Goal: Check status: Check status

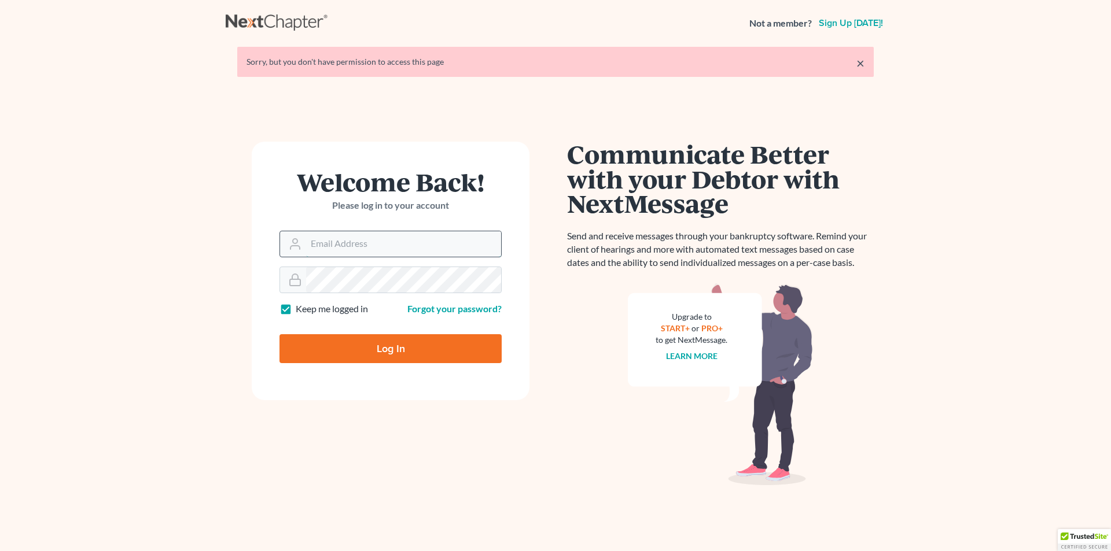
click at [363, 250] on input "Email Address" at bounding box center [403, 243] width 195 height 25
type input "[PERSON_NAME][EMAIL_ADDRESS][DOMAIN_NAME]"
click at [279, 334] on input "Log In" at bounding box center [390, 348] width 222 height 29
type input "Thinking..."
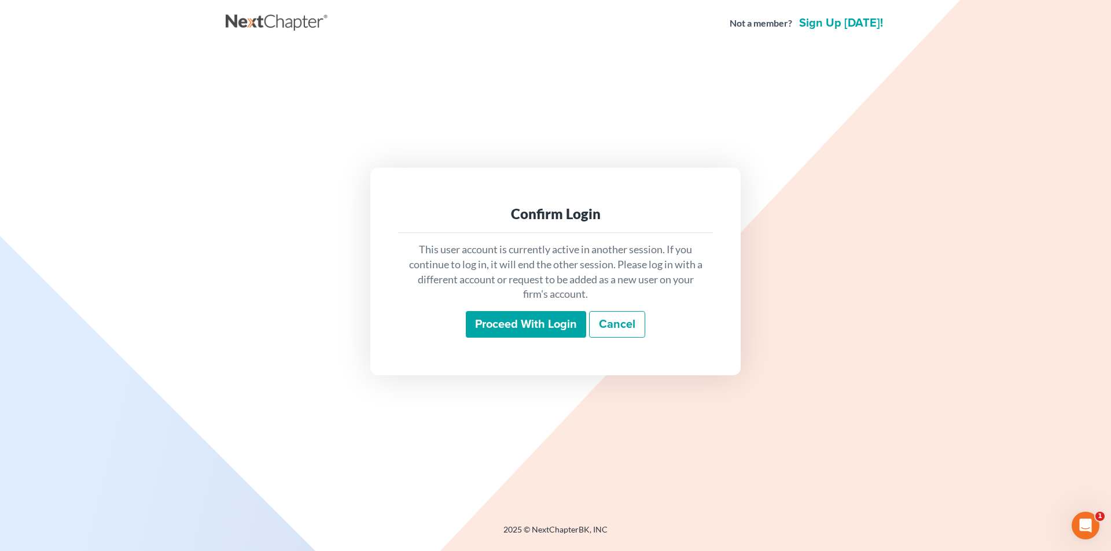
click at [519, 322] on input "Proceed with login" at bounding box center [526, 324] width 120 height 27
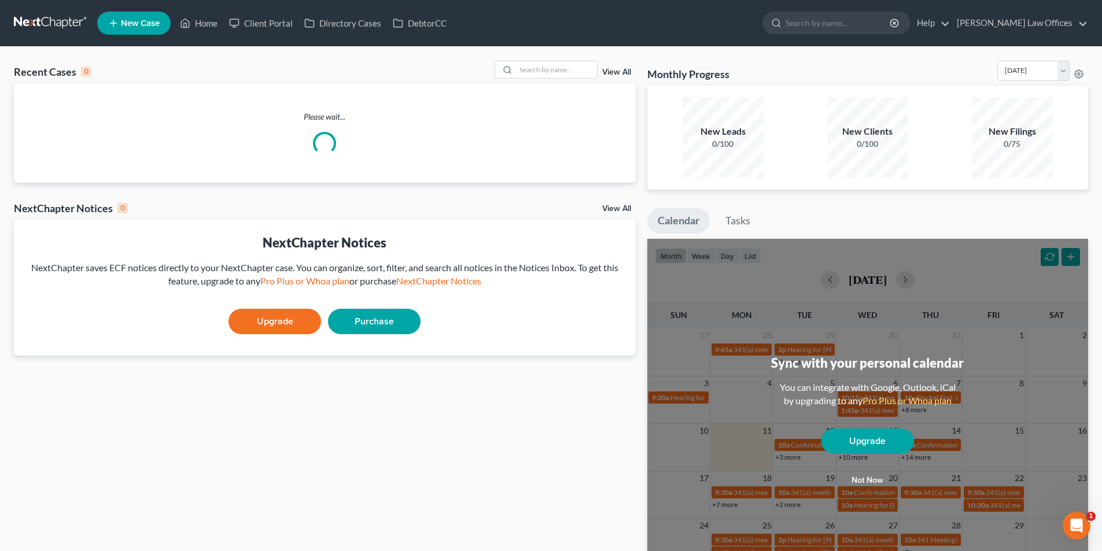
click at [623, 67] on div "View All" at bounding box center [565, 70] width 141 height 18
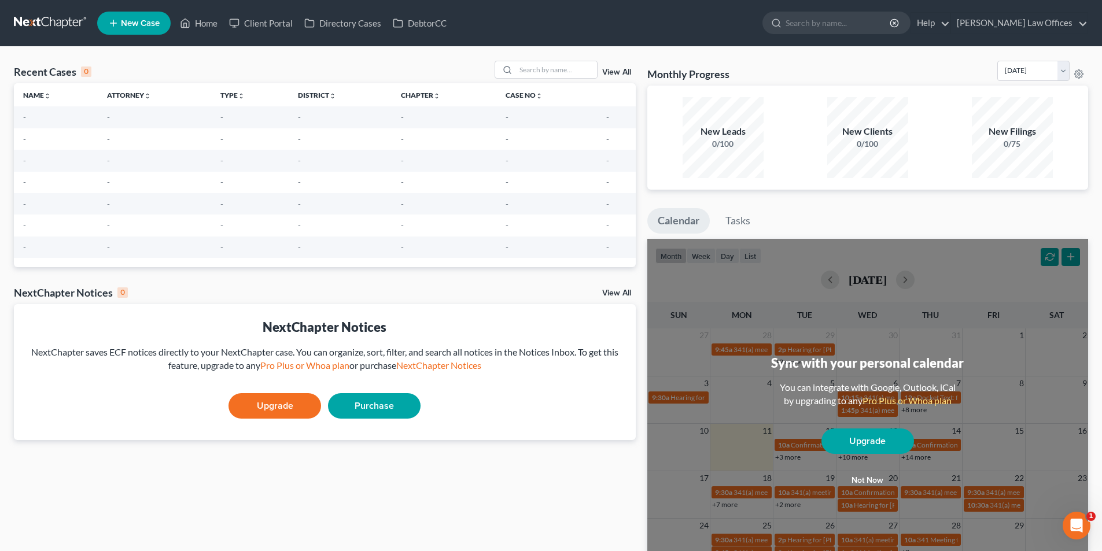
click at [621, 70] on link "View All" at bounding box center [616, 72] width 29 height 8
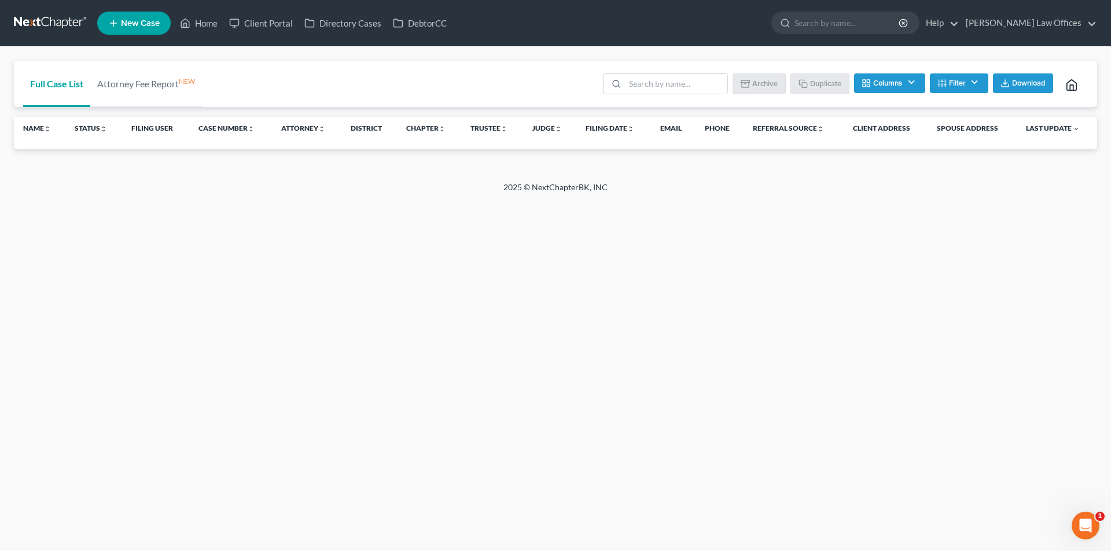
click at [946, 79] on button "Filter" at bounding box center [959, 83] width 58 height 20
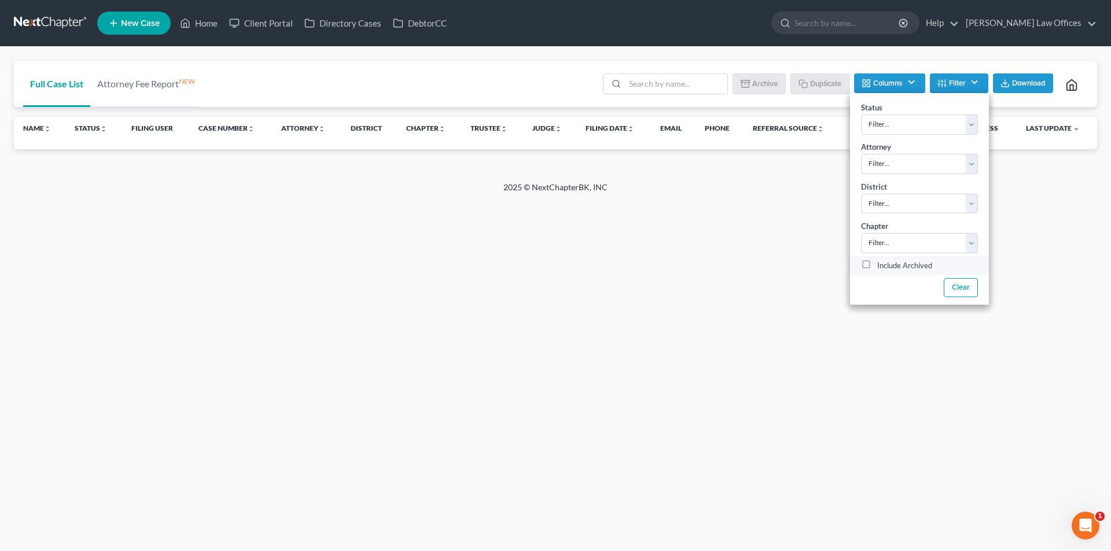
click at [895, 267] on label "Include Archived" at bounding box center [904, 266] width 55 height 14
click at [889, 267] on input "Include Archived" at bounding box center [886, 263] width 8 height 8
checkbox input "true"
click at [628, 86] on input "search" at bounding box center [676, 84] width 102 height 20
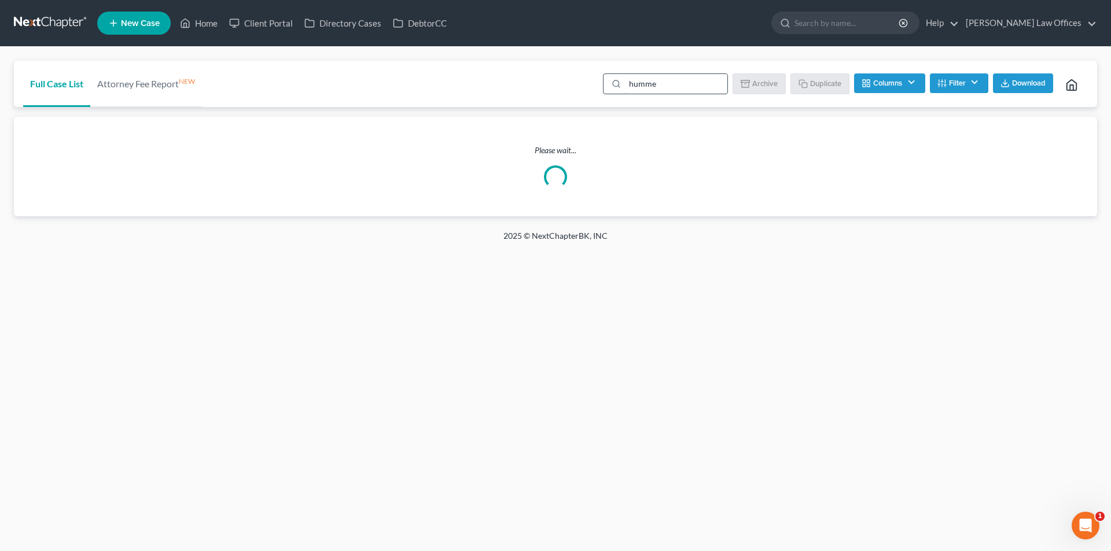
type input "[PERSON_NAME]"
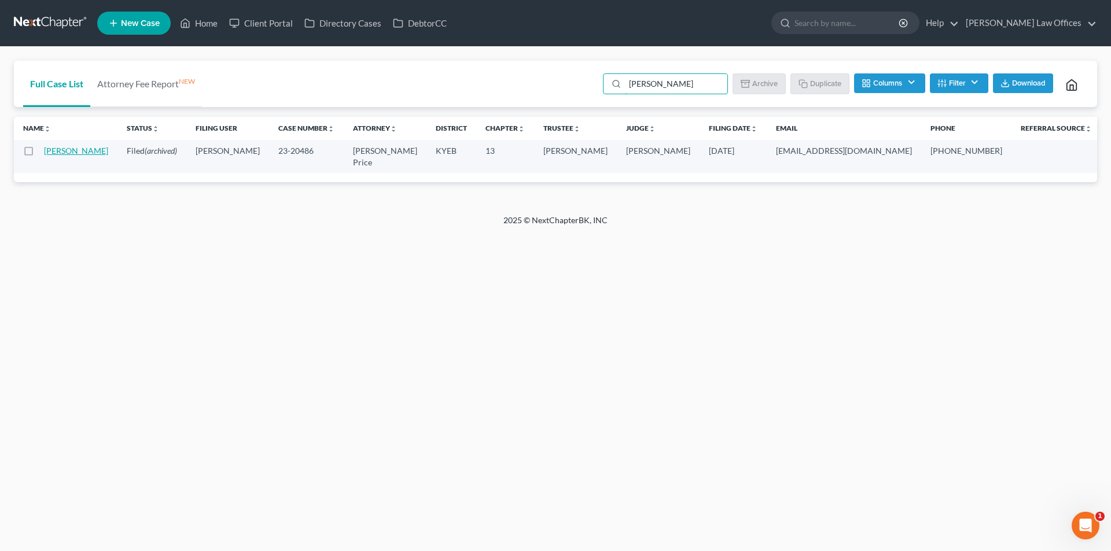
click at [57, 156] on link "[PERSON_NAME]" at bounding box center [76, 151] width 64 height 10
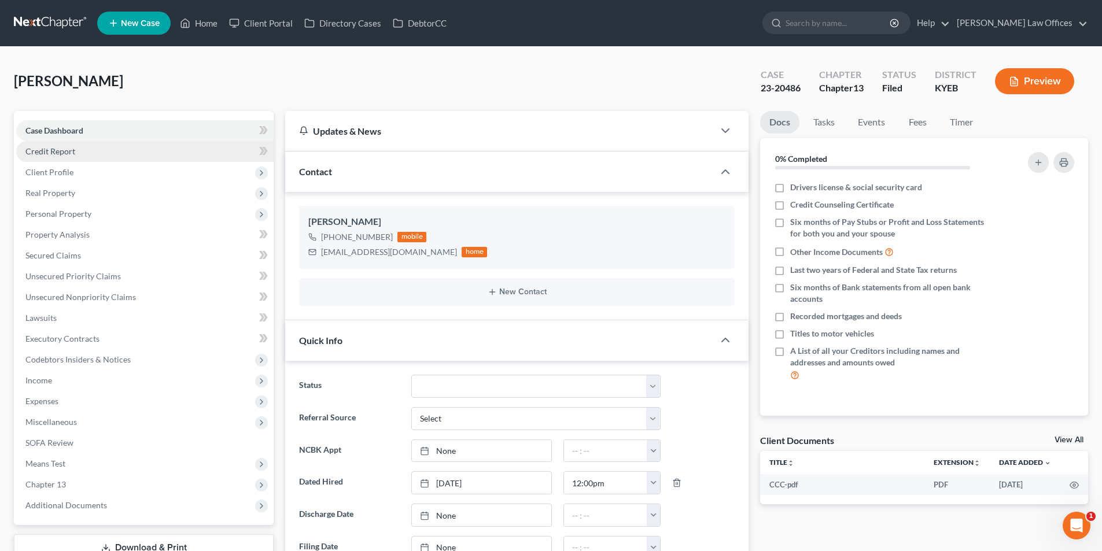
select select "3"
select select "1"
select select "0"
